Goal: Transaction & Acquisition: Purchase product/service

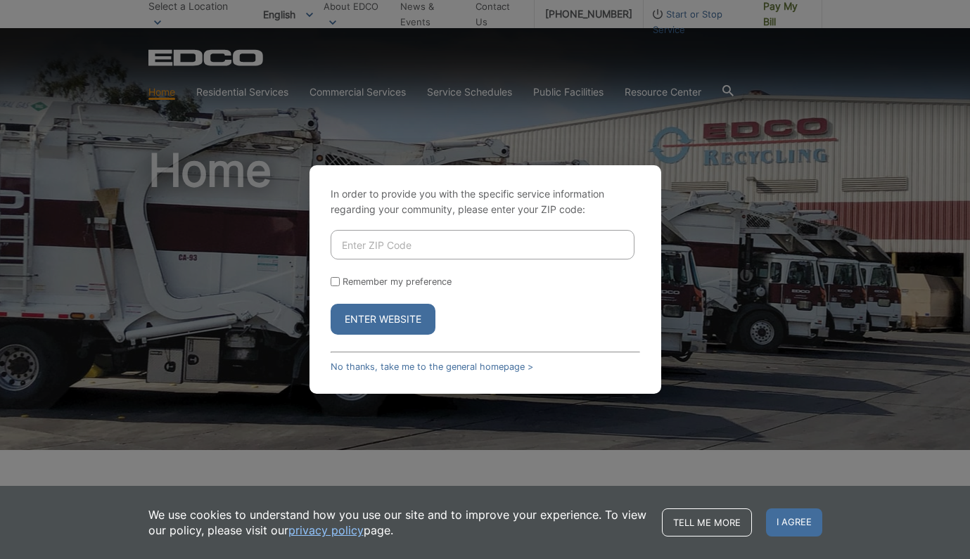
click at [457, 238] on input "Enter ZIP Code" at bounding box center [483, 245] width 304 height 30
type input "91942"
click at [333, 280] on input "Remember my preference" at bounding box center [335, 281] width 9 height 9
checkbox input "true"
click at [382, 321] on button "Enter Website" at bounding box center [383, 319] width 105 height 31
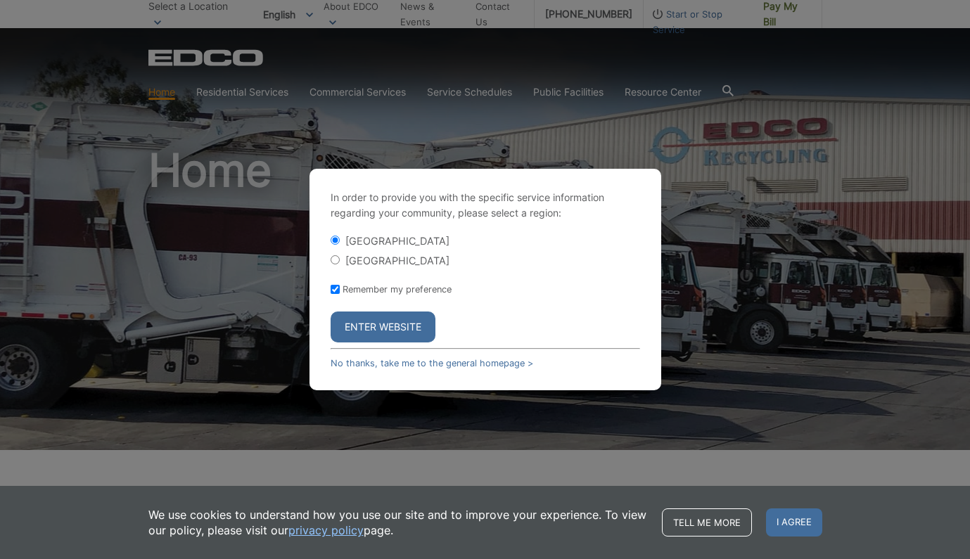
click at [335, 288] on input "Remember my preference" at bounding box center [335, 289] width 9 height 9
checkbox input "false"
click at [403, 329] on button "Enter Website" at bounding box center [383, 327] width 105 height 31
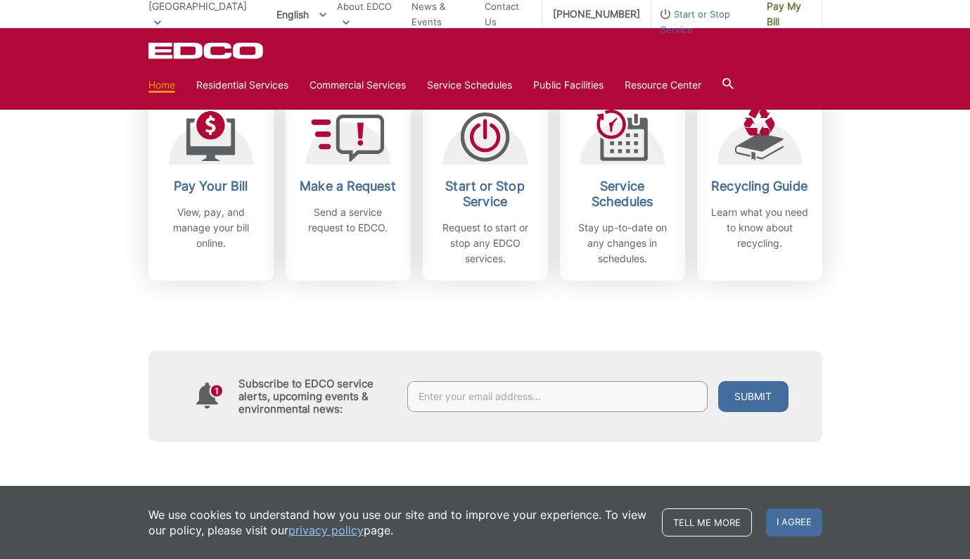
scroll to position [428, 0]
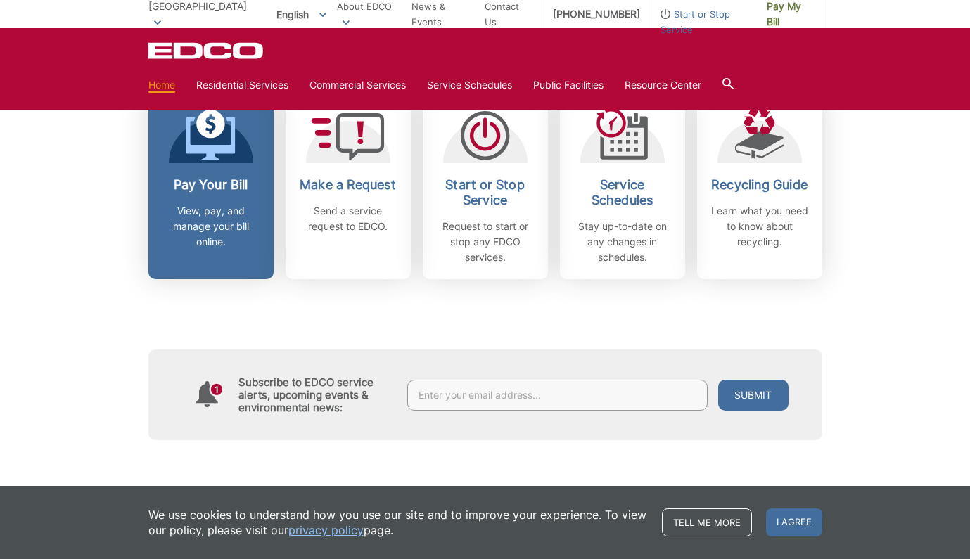
click at [208, 200] on div "Pay Your Bill View, pay, and manage your bill online." at bounding box center [211, 213] width 104 height 72
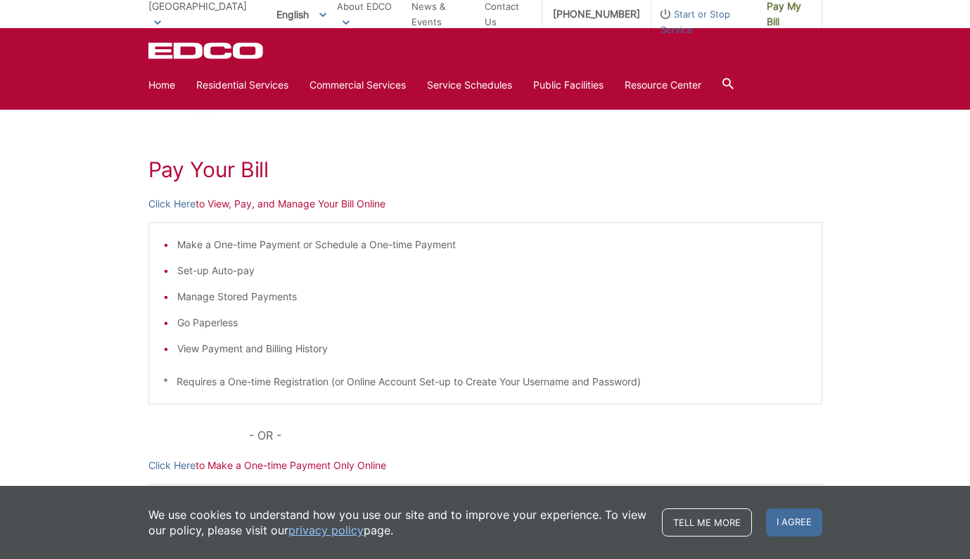
scroll to position [156, 0]
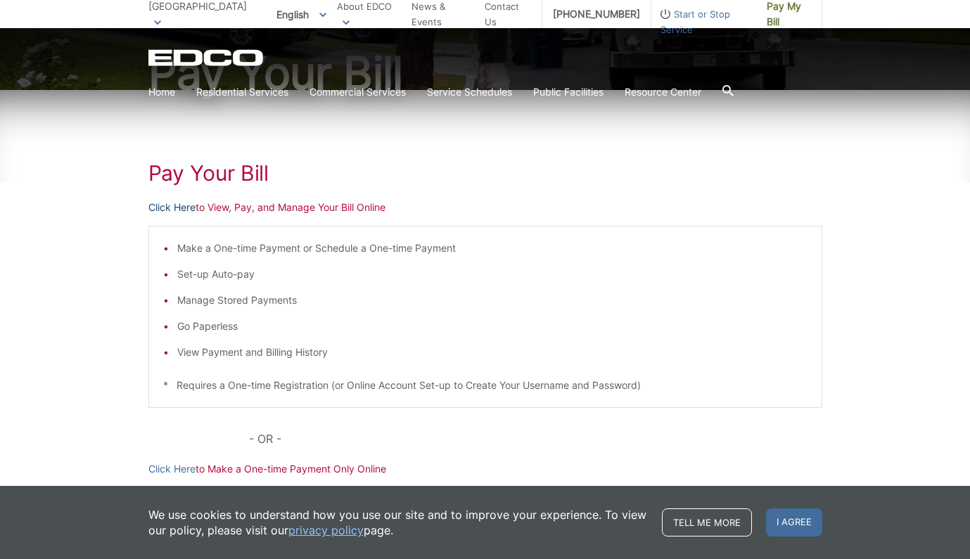
click at [184, 211] on link "Click Here" at bounding box center [171, 207] width 47 height 15
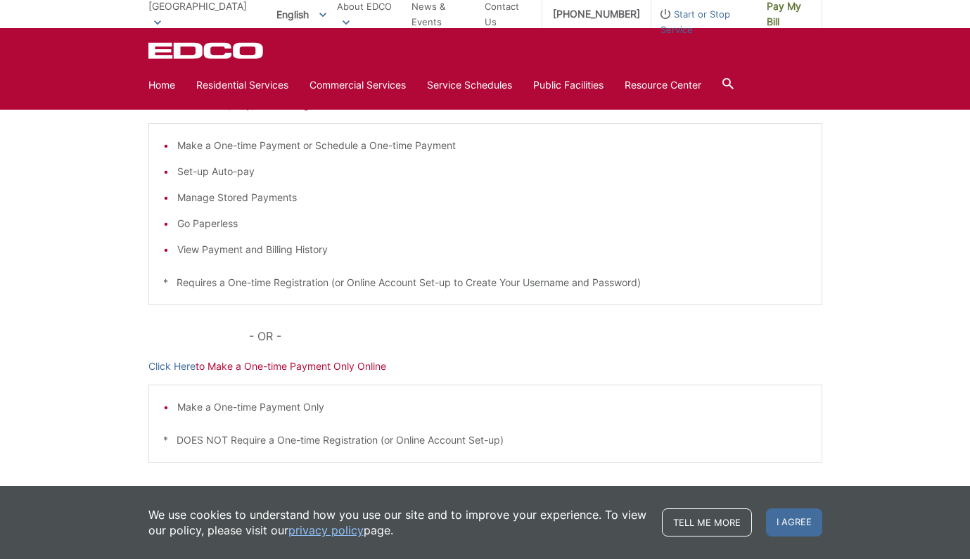
scroll to position [259, 0]
click at [186, 369] on link "Click Here" at bounding box center [171, 366] width 47 height 15
